Goal: Find contact information: Find contact information

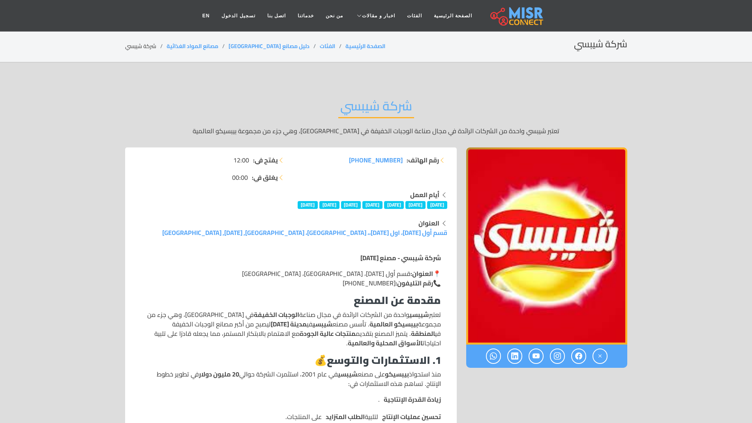
scroll to position [39, 0]
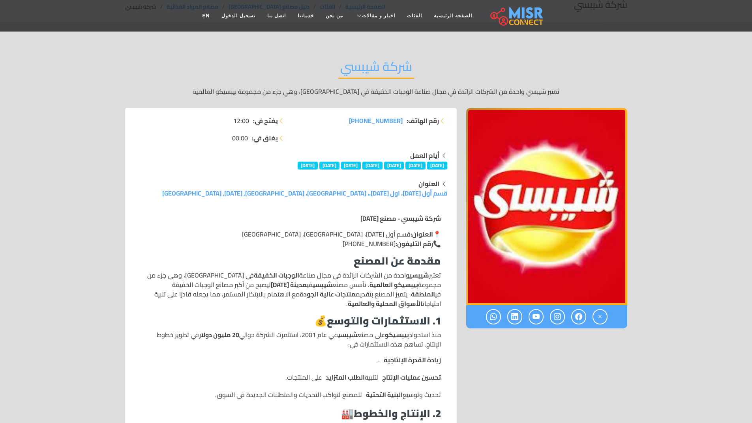
drag, startPoint x: 388, startPoint y: 244, endPoint x: 344, endPoint y: 244, distance: 44.2
click at [344, 244] on p "📍 العنوان: قسم أول [DATE]، [GEOGRAPHIC_DATA]، [GEOGRAPHIC_DATA] 📞 رقم التليفون:…" at bounding box center [291, 239] width 300 height 19
click at [281, 19] on link "اتصل بنا" at bounding box center [276, 15] width 30 height 15
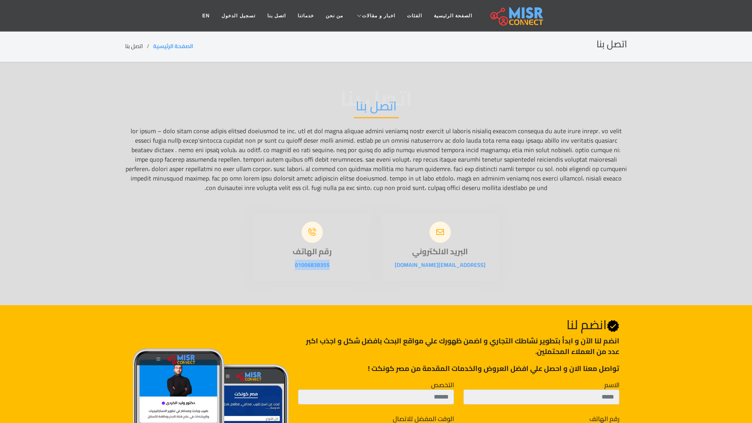
drag, startPoint x: 289, startPoint y: 264, endPoint x: 337, endPoint y: 267, distance: 48.6
click at [337, 267] on p "01006838355" at bounding box center [312, 264] width 118 height 9
copy link "01006838355"
drag, startPoint x: 409, startPoint y: 263, endPoint x: 477, endPoint y: 265, distance: 67.9
click at [477, 265] on p "info@misrconnect.com" at bounding box center [440, 264] width 118 height 9
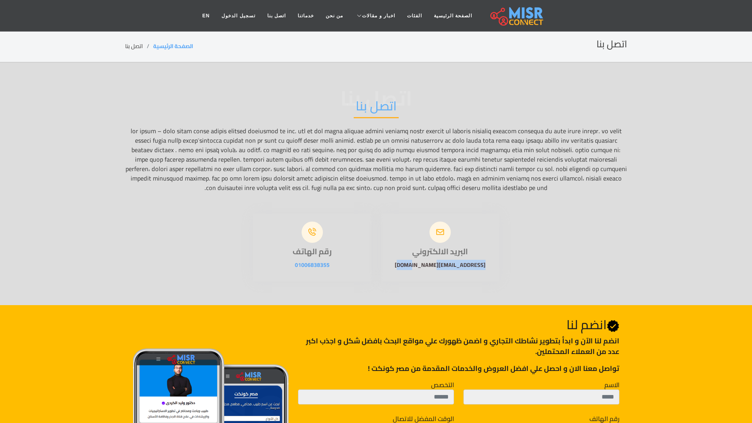
copy link "info@misrconnect.com"
click at [539, 275] on div "البريد الالكتروني info@misrconnect.com رقم الهاتف 01006838355" at bounding box center [375, 242] width 511 height 77
click at [442, 17] on link "الصفحة الرئيسية" at bounding box center [453, 15] width 50 height 15
